Goal: Task Accomplishment & Management: Manage account settings

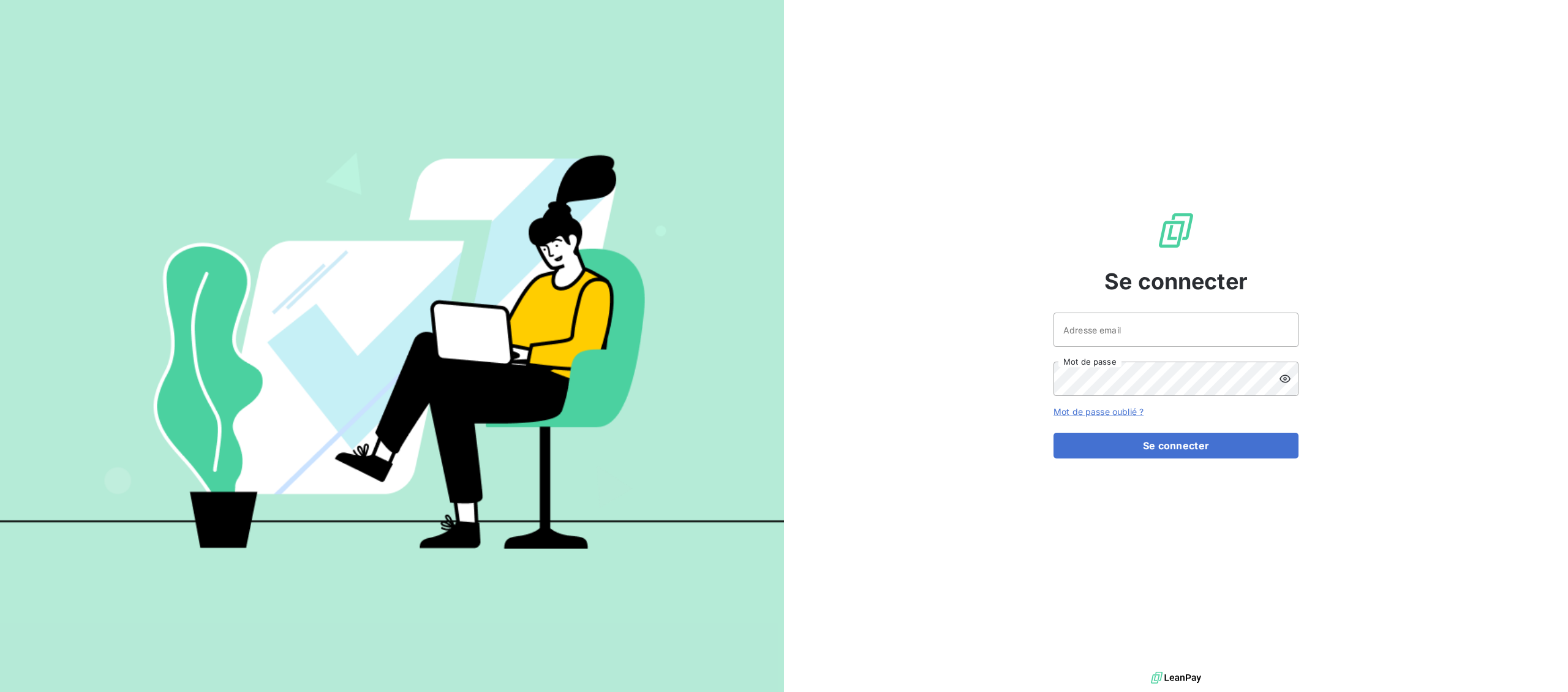
click at [1085, 310] on div "Se connecter Adresse email Mot de passe Mot de passe oublié ? Se connecter" at bounding box center [1176, 334] width 245 height 668
click at [1085, 313] on div "Se connecter Adresse email Mot de passe Mot de passe oublié ? Se connecter" at bounding box center [1176, 334] width 245 height 668
click at [1085, 318] on input "Adresse email" at bounding box center [1176, 329] width 245 height 35
type input "[EMAIL_ADDRESS][DOMAIN_NAME]"
click at [1144, 454] on button "Se connecter" at bounding box center [1176, 445] width 245 height 26
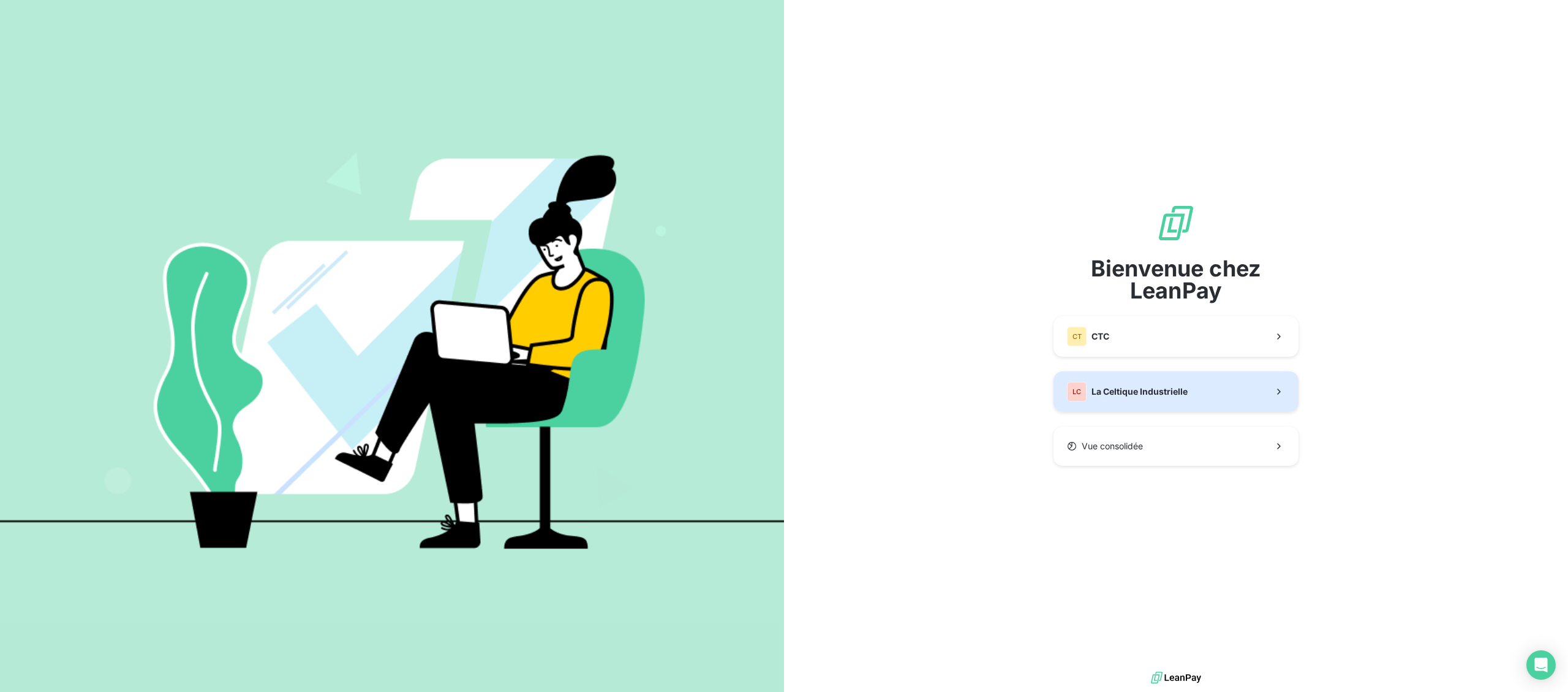
click at [1130, 394] on span "La Celtique Industrielle" at bounding box center [1139, 392] width 96 height 12
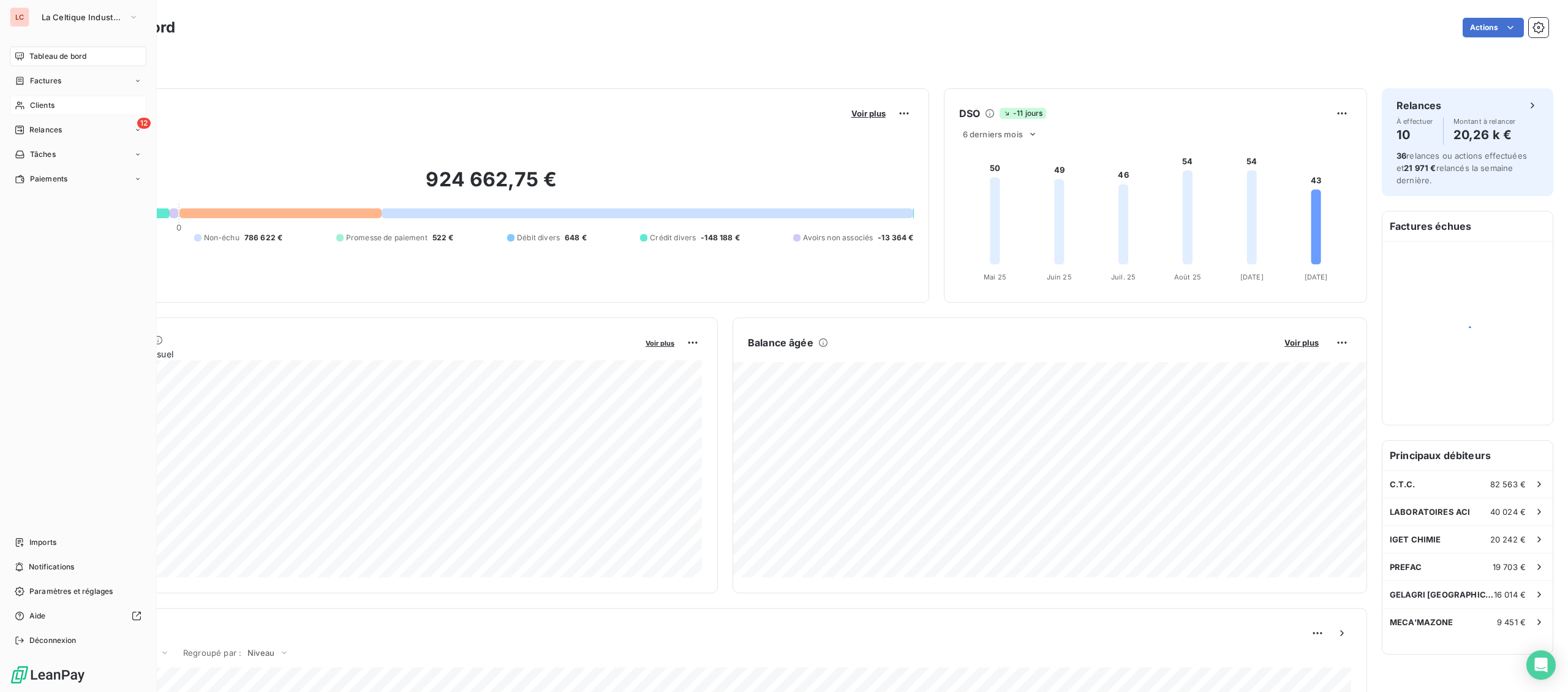
click at [44, 103] on span "Clients" at bounding box center [42, 105] width 25 height 11
click at [56, 85] on span "Factures" at bounding box center [46, 80] width 32 height 11
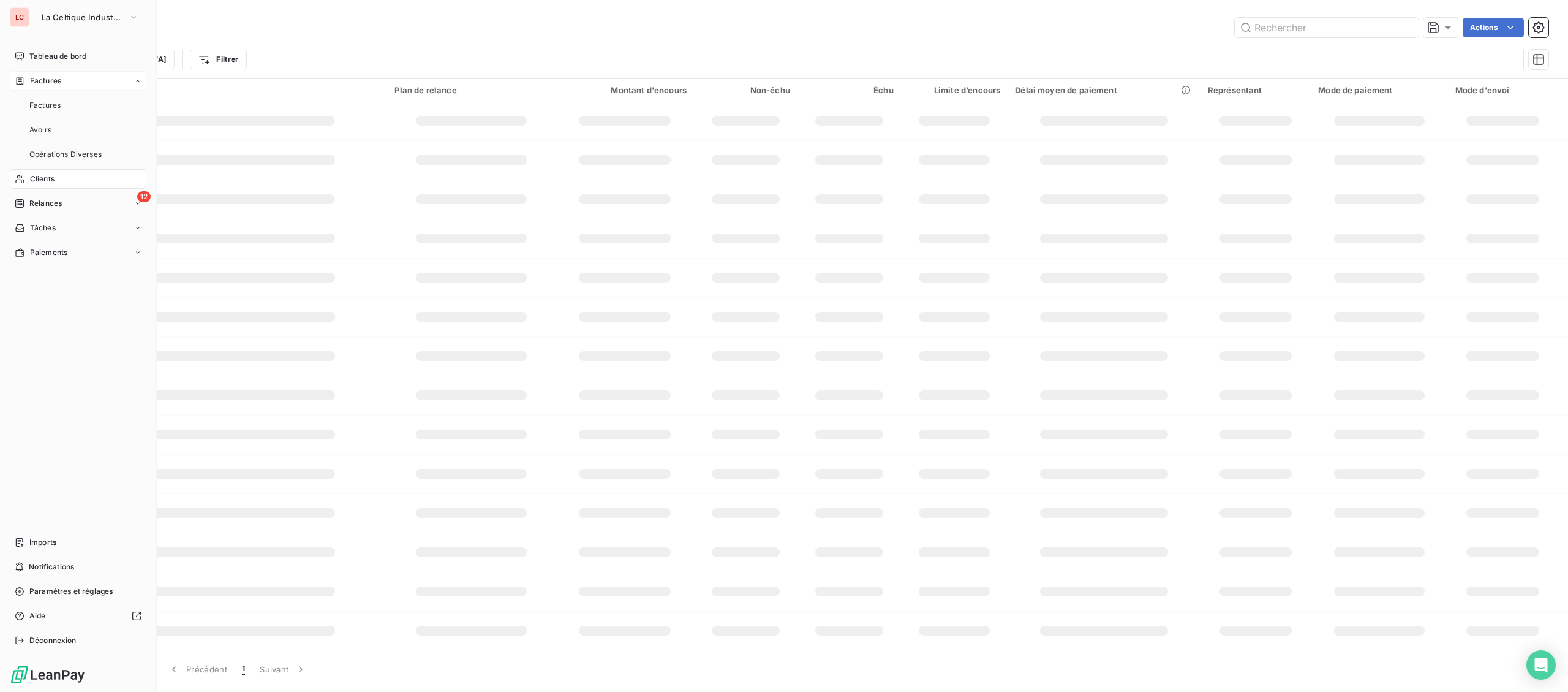
click at [58, 83] on span "Factures" at bounding box center [46, 80] width 32 height 11
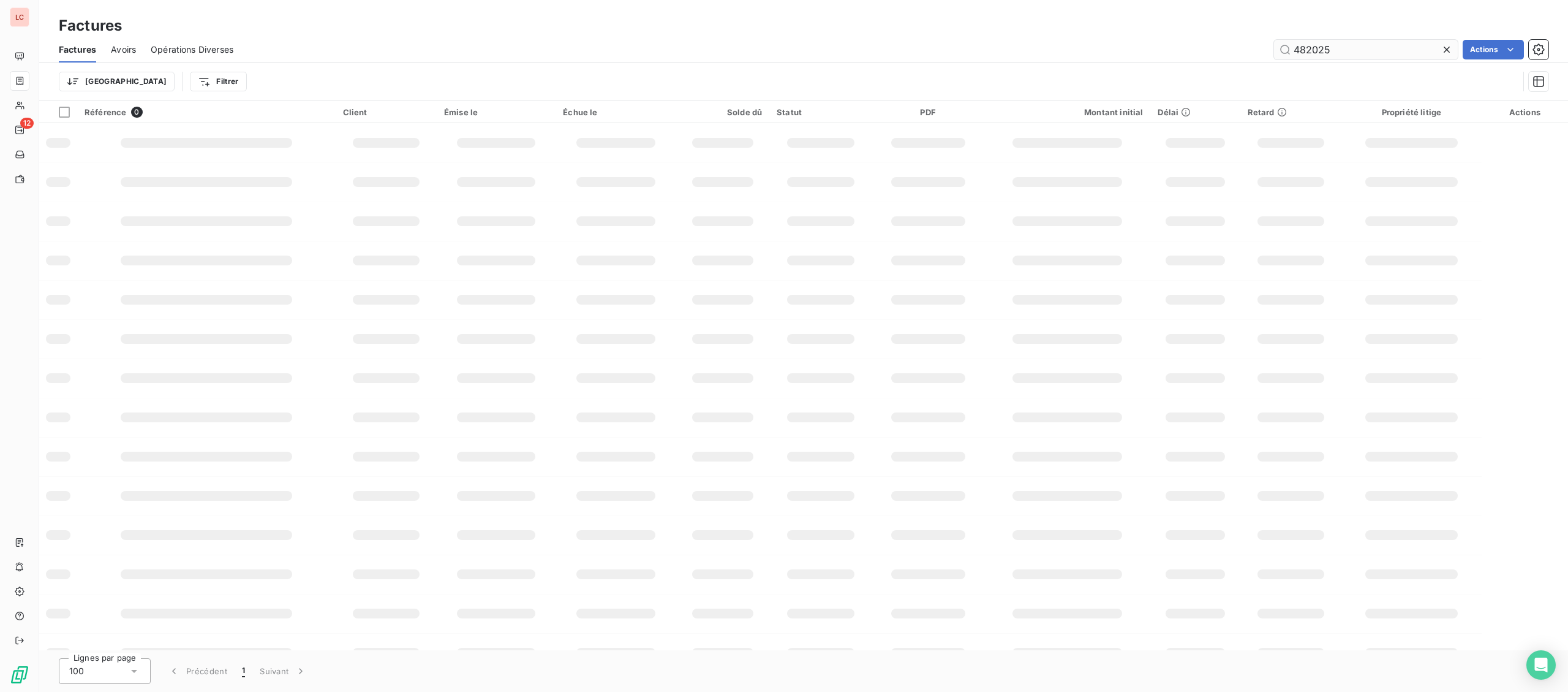
drag, startPoint x: 1345, startPoint y: 57, endPoint x: 1194, endPoint y: 57, distance: 151.0
click at [1275, 57] on input "482025" at bounding box center [1366, 50] width 183 height 20
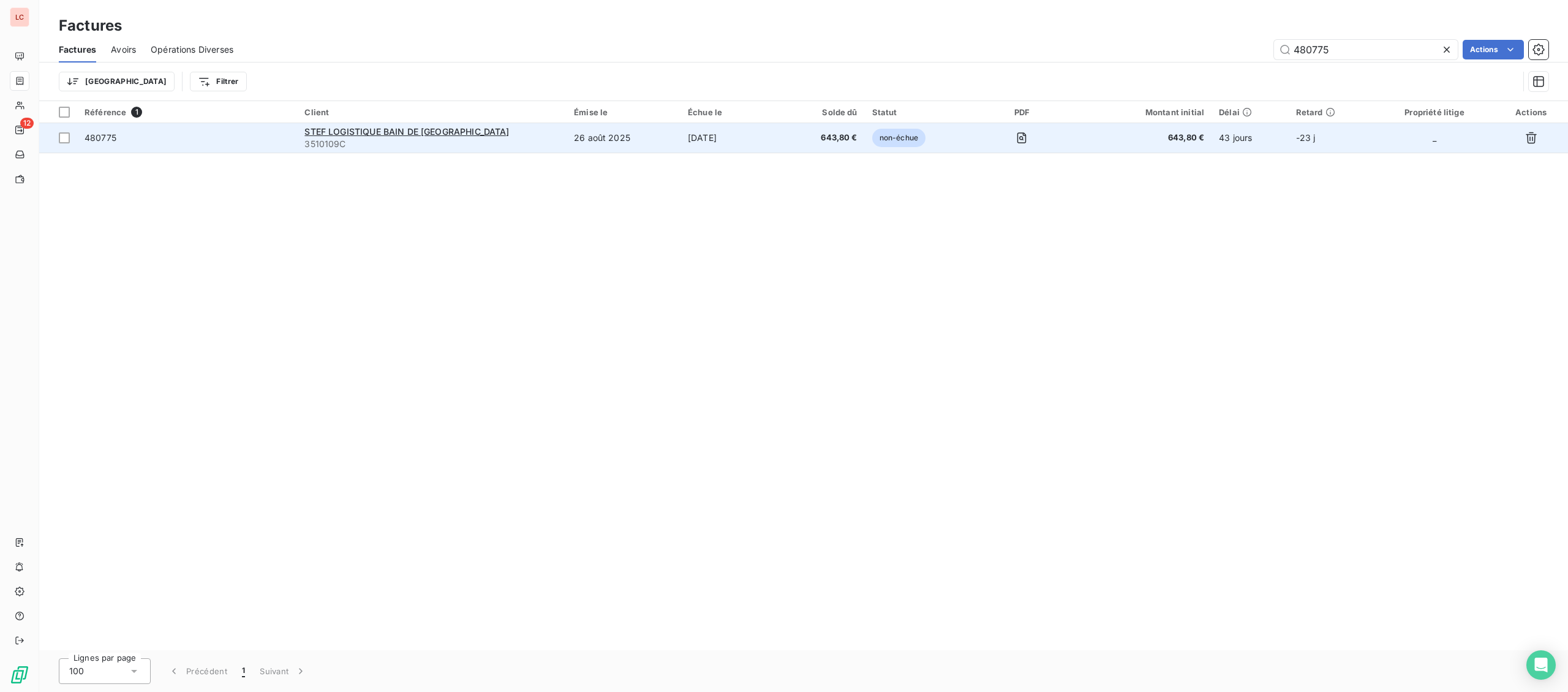
type input "480775"
click at [572, 135] on td "26 août 2025" at bounding box center [623, 138] width 114 height 30
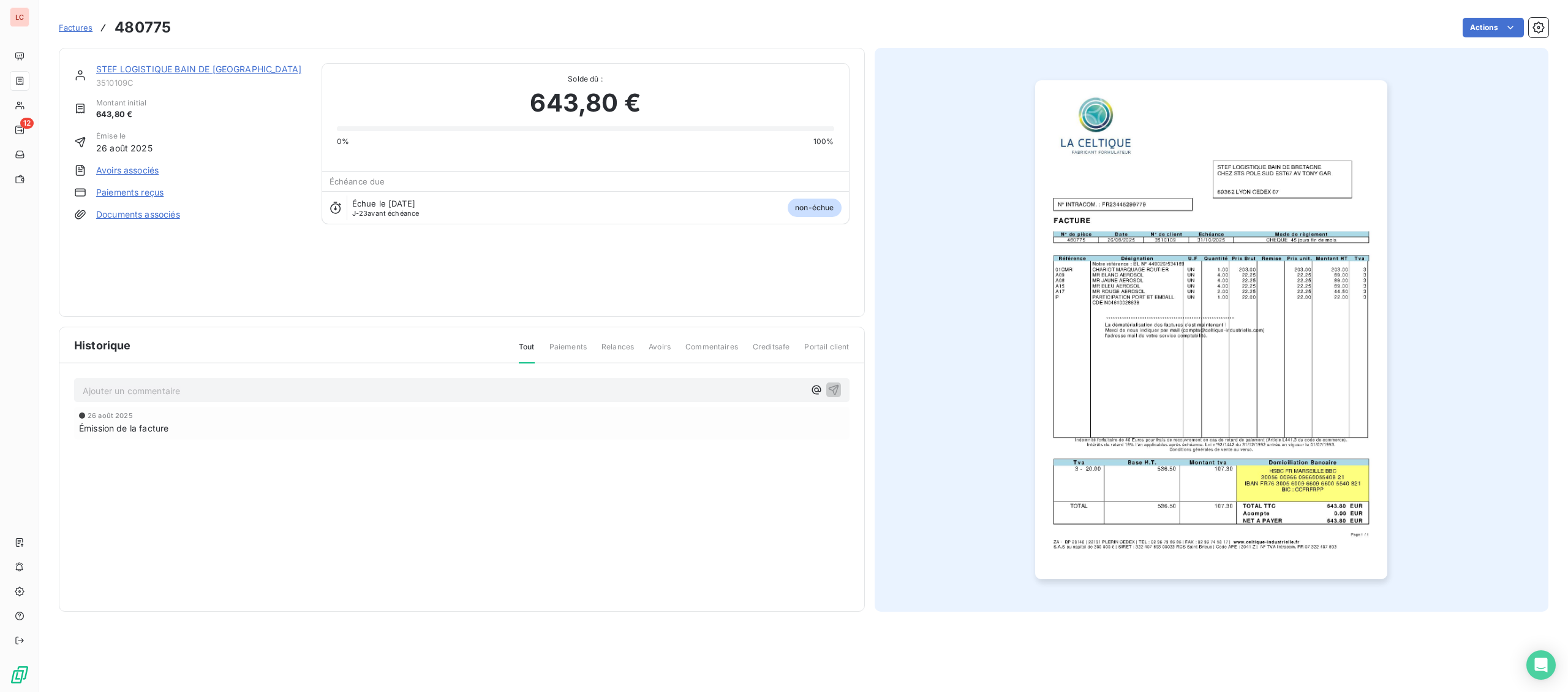
click at [198, 66] on link "STEF LOGISTIQUE BAIN DE [GEOGRAPHIC_DATA]" at bounding box center [198, 68] width 205 height 11
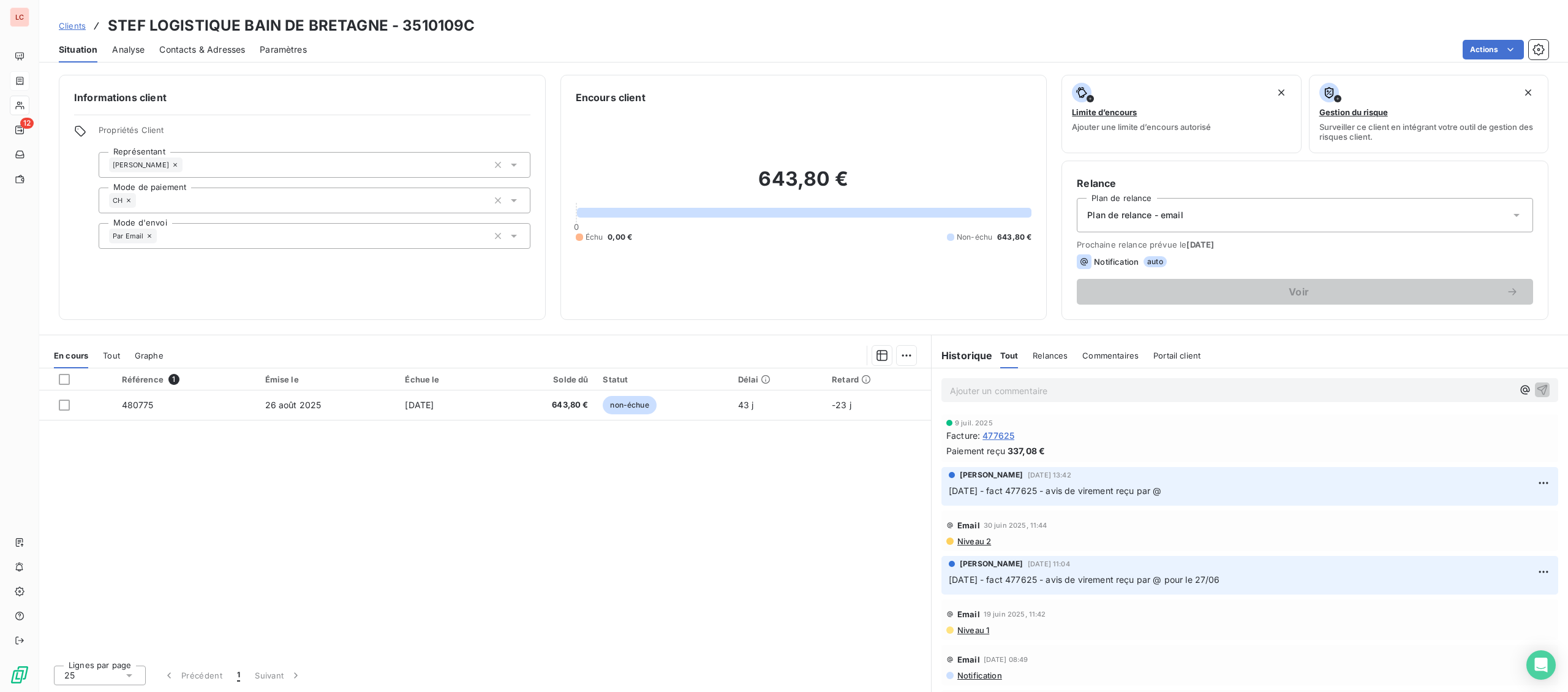
click at [1070, 388] on p "Ajouter un commentaire ﻿" at bounding box center [1232, 390] width 563 height 15
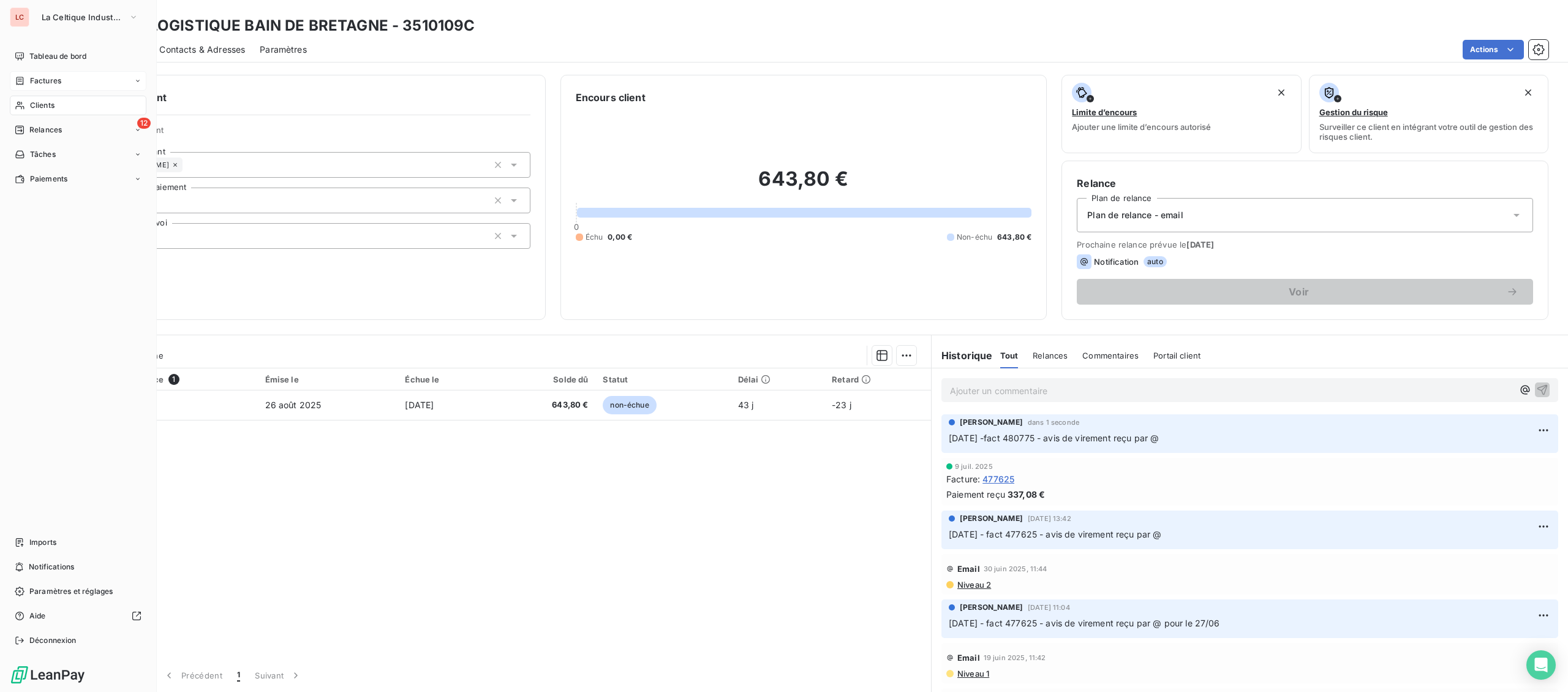
click at [22, 106] on icon at bounding box center [20, 105] width 11 height 10
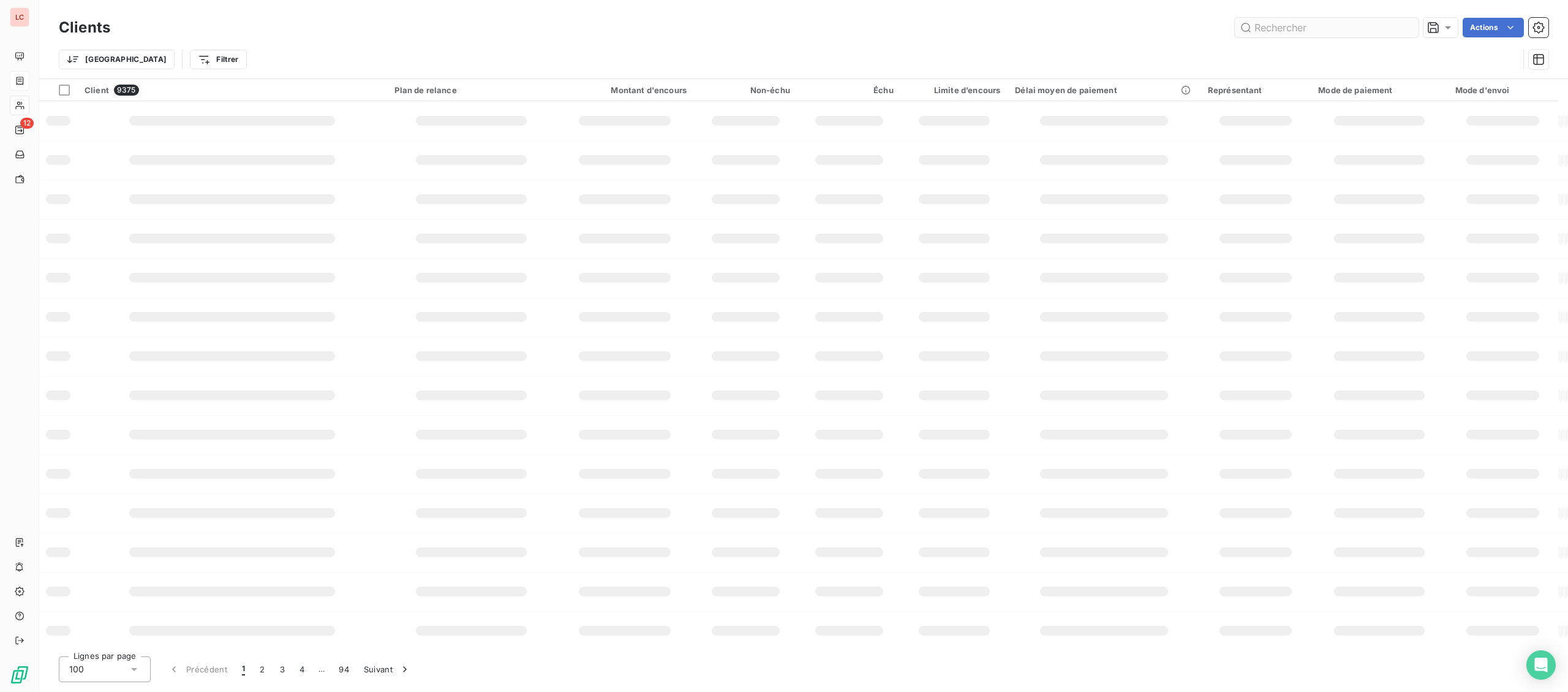
click at [1302, 32] on input "text" at bounding box center [1326, 28] width 183 height 20
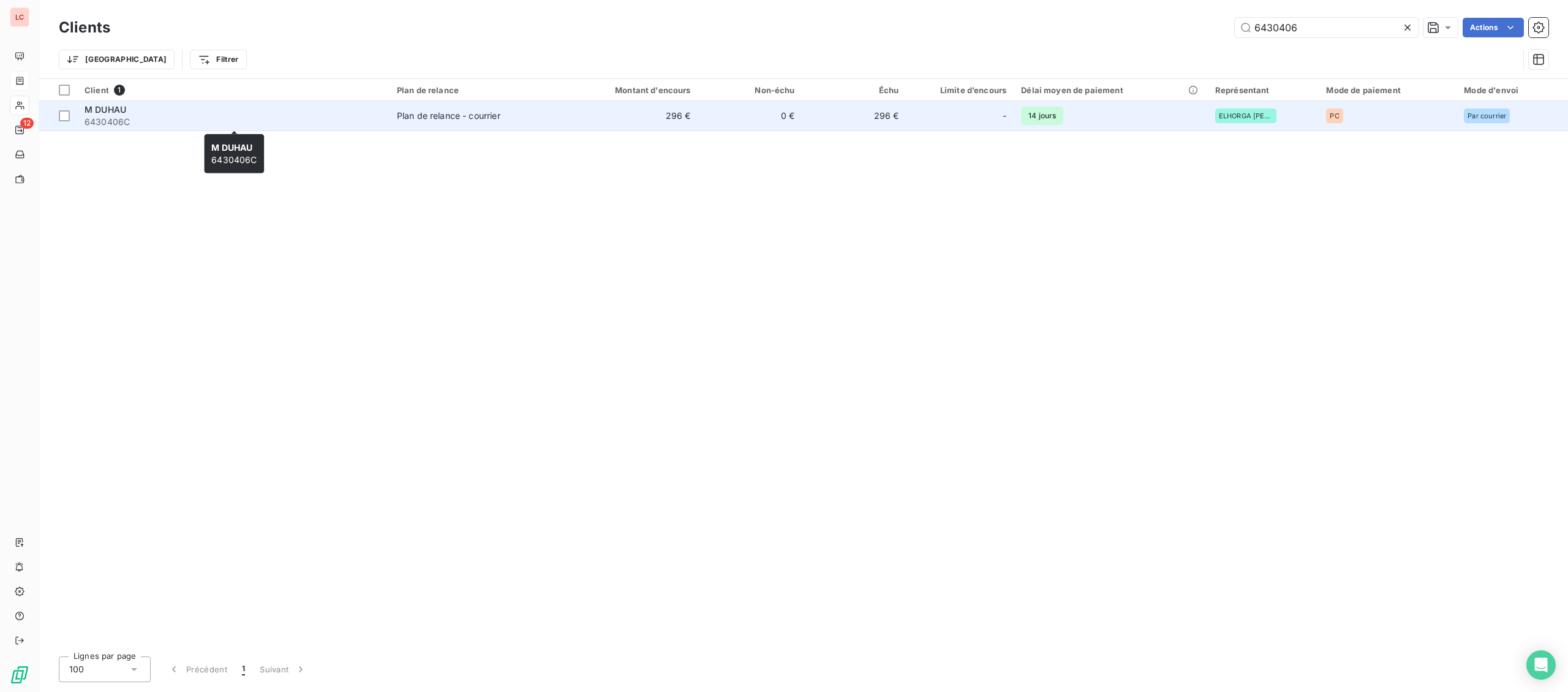
type input "6430406"
click at [248, 122] on span "6430406C" at bounding box center [233, 122] width 297 height 12
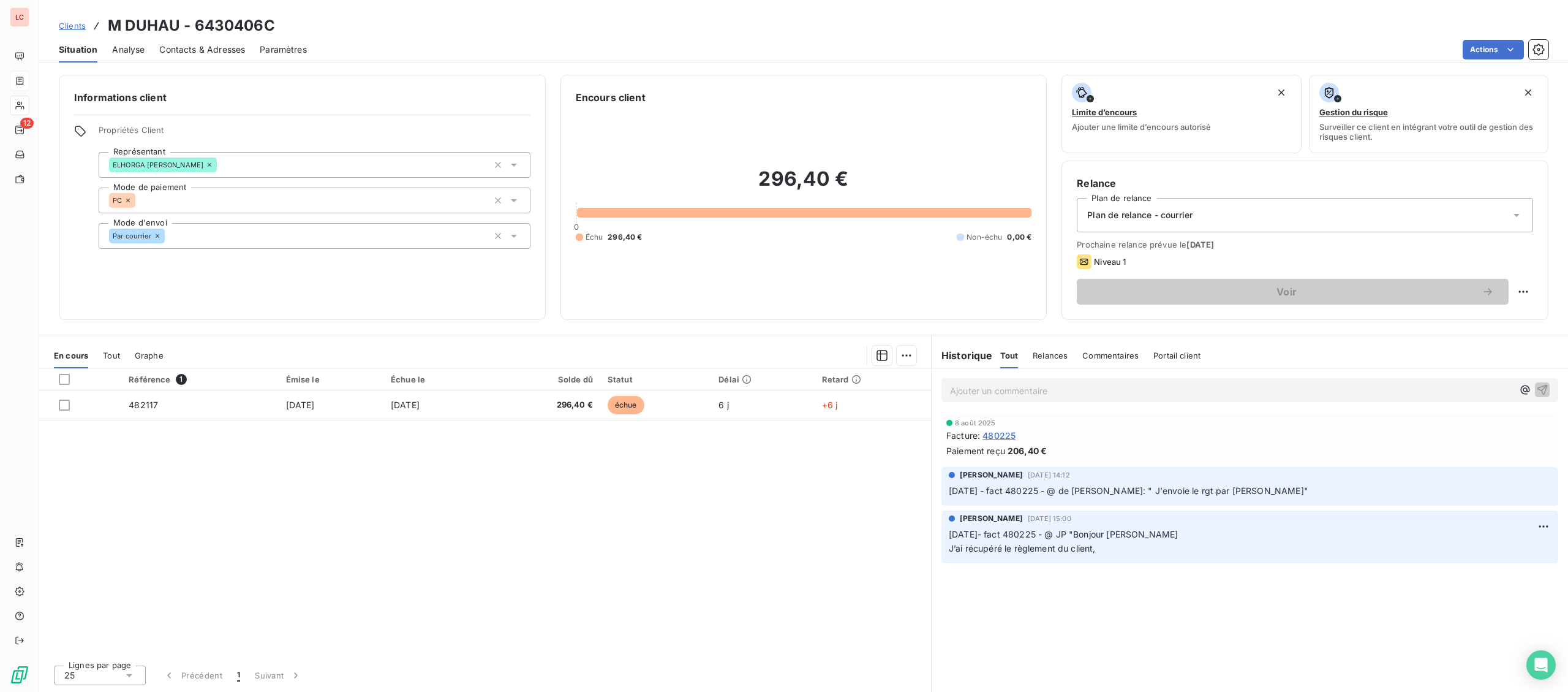
click at [1103, 398] on p "Ajouter un commentaire ﻿" at bounding box center [1232, 390] width 563 height 15
click at [1159, 392] on p "[DATE] - fact 482117 - @ JP "" at bounding box center [1232, 390] width 563 height 14
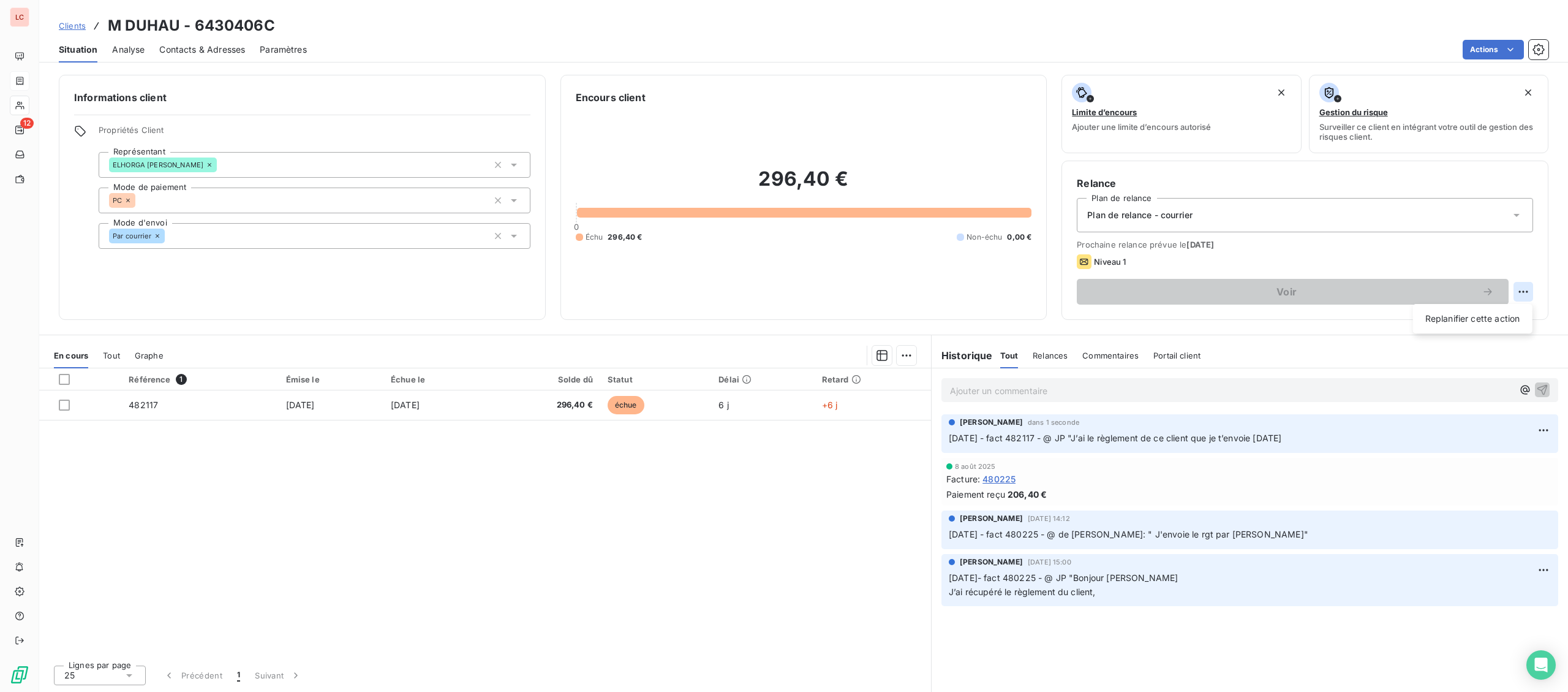
click at [1522, 287] on html "LC 12 Clients M DUHAU - 6430406C Situation Analyse Contacts & Adresses Paramètr…" at bounding box center [784, 346] width 1568 height 692
click at [1505, 317] on div "Replanifier cette action" at bounding box center [1473, 319] width 110 height 20
select select "9"
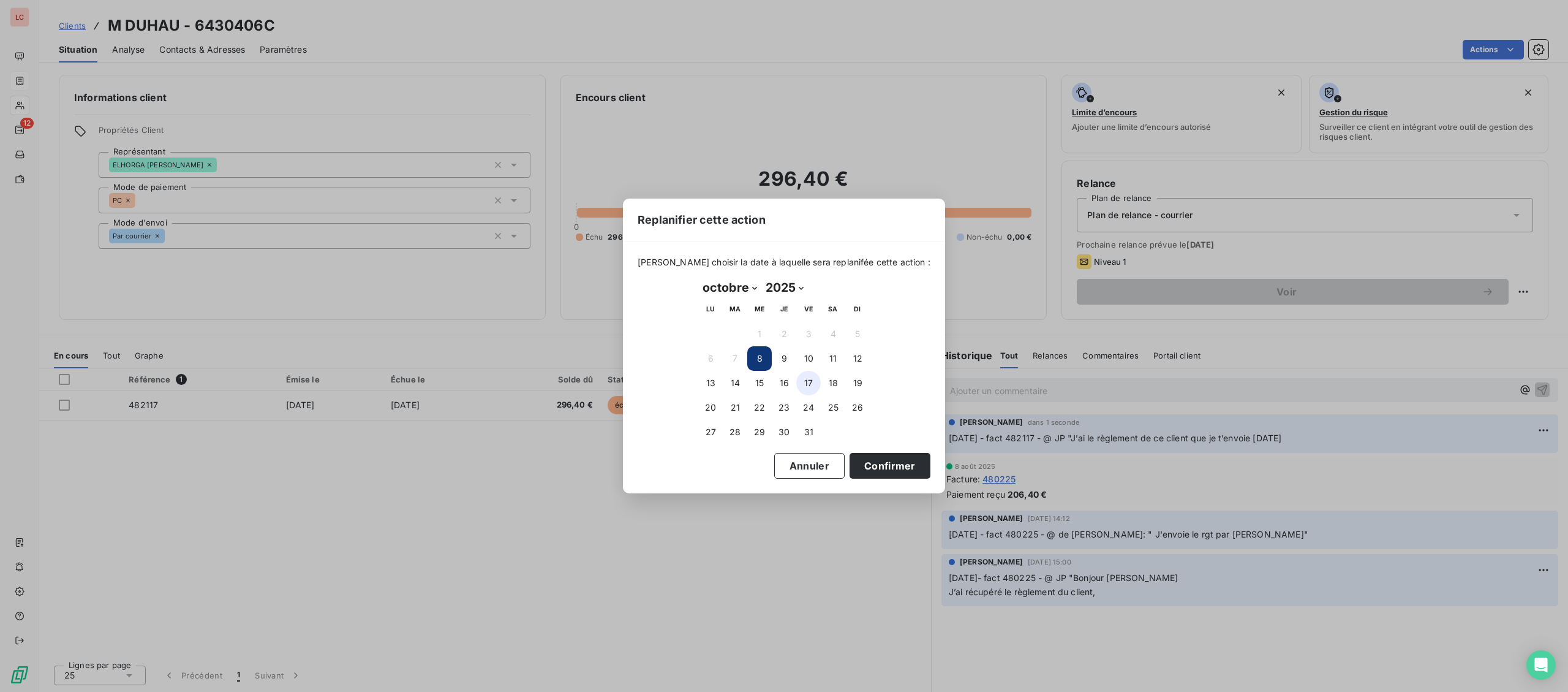
drag, startPoint x: 789, startPoint y: 391, endPoint x: 803, endPoint y: 391, distance: 14.0
click at [803, 391] on tr "13 14 15 16 17 18 19" at bounding box center [784, 383] width 171 height 25
click at [803, 391] on button "17" at bounding box center [809, 383] width 25 height 25
click at [862, 461] on button "Confirmer" at bounding box center [890, 466] width 81 height 26
